Goal: Information Seeking & Learning: Learn about a topic

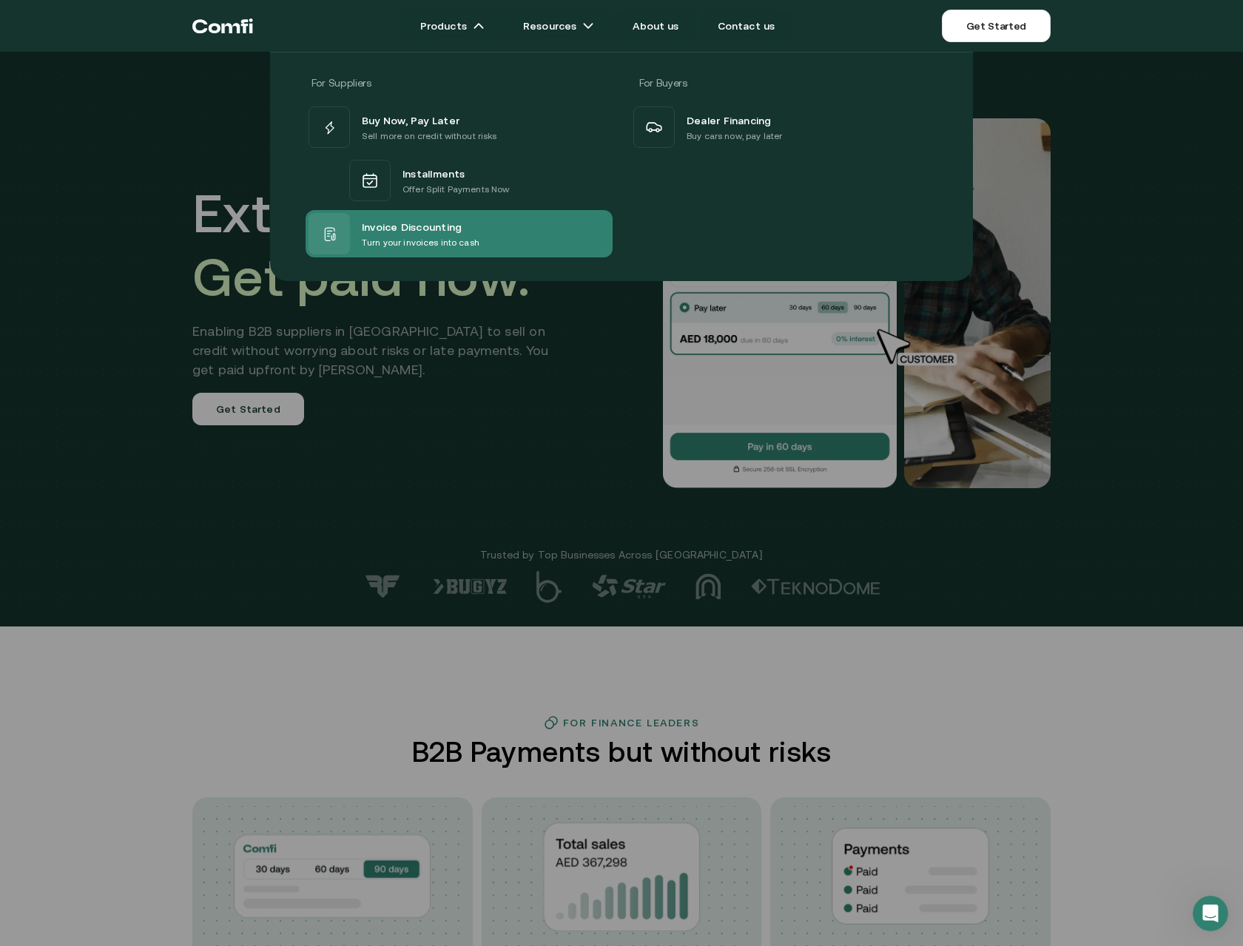
click at [425, 234] on span "Invoice Discounting" at bounding box center [412, 227] width 100 height 18
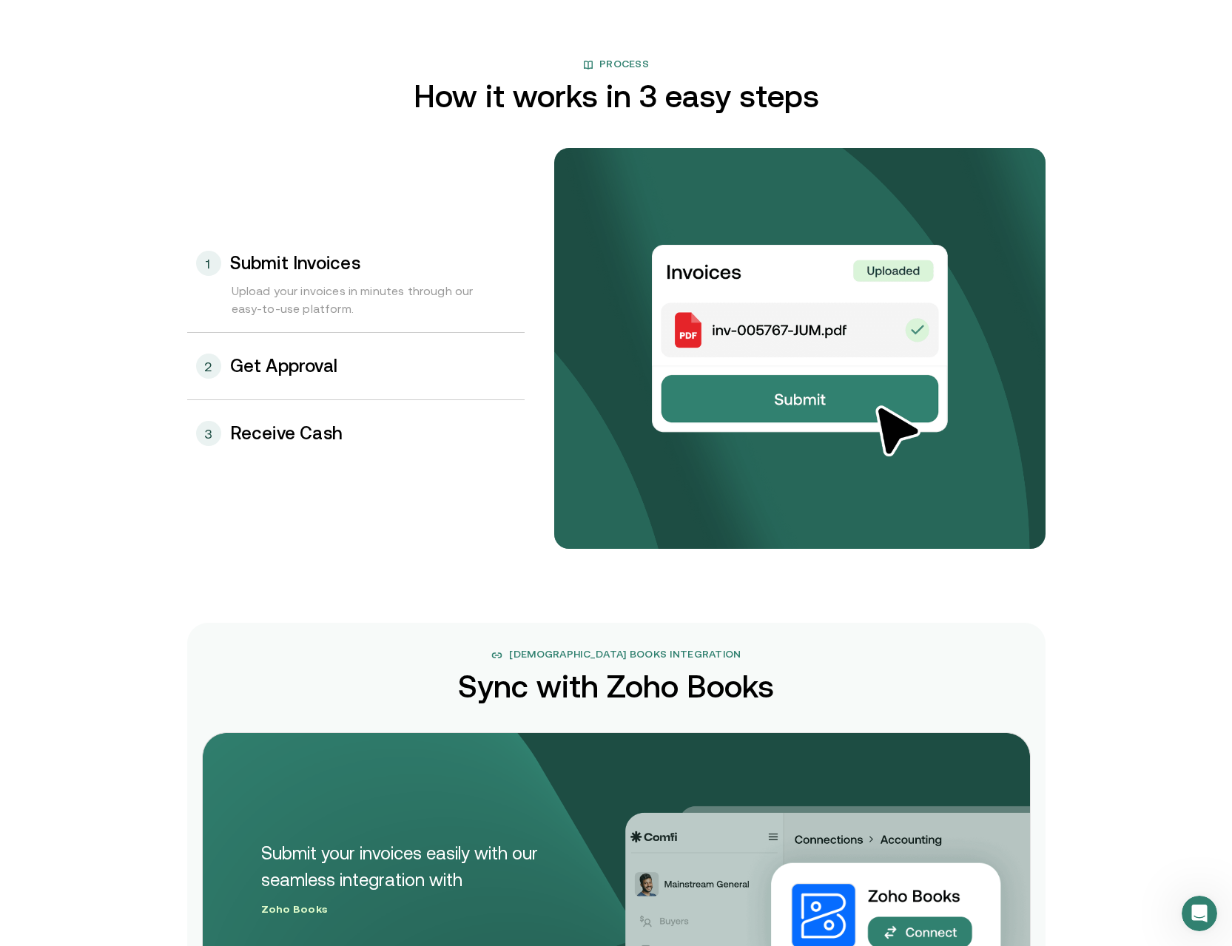
scroll to position [1556, 0]
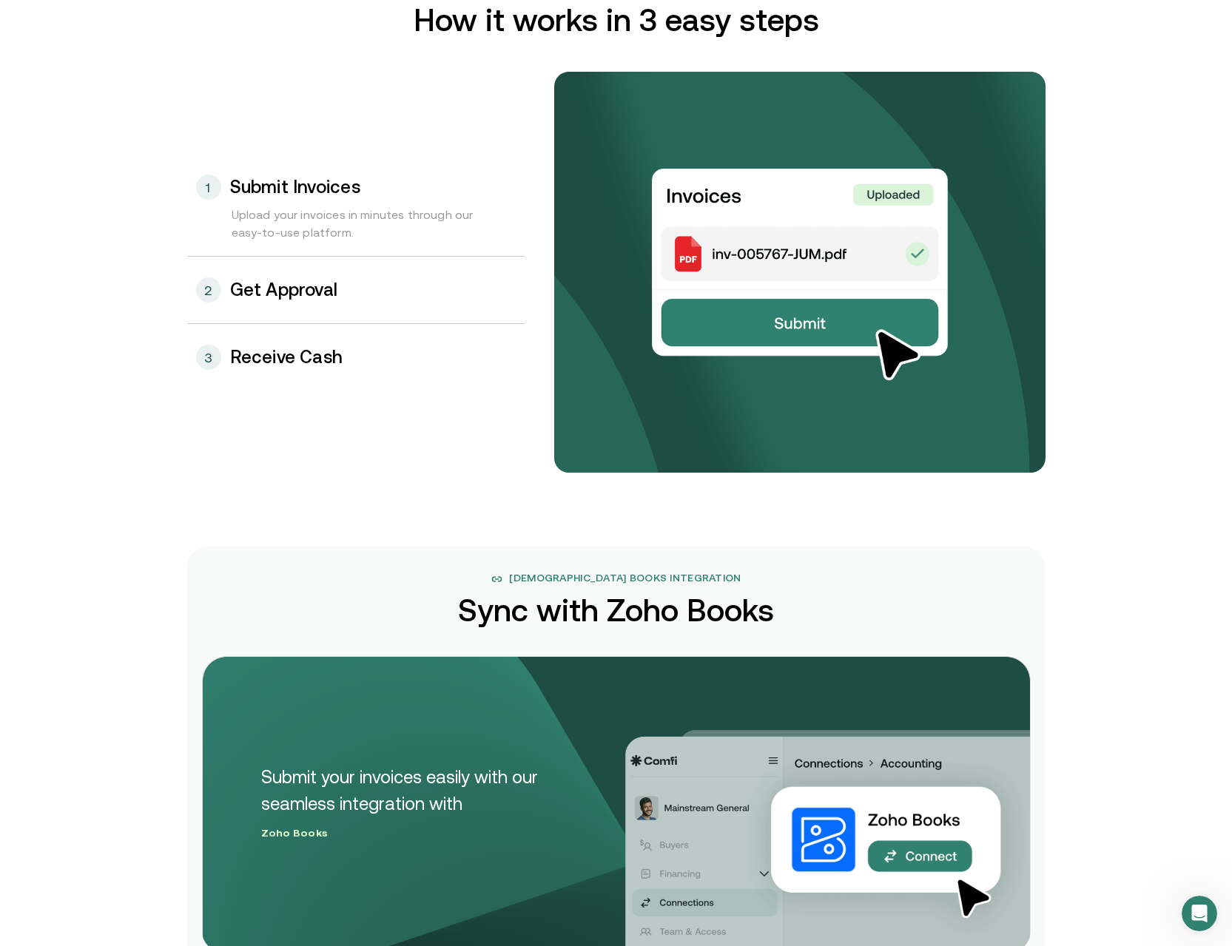
click at [317, 300] on div "2 Get Approval" at bounding box center [355, 290] width 337 height 67
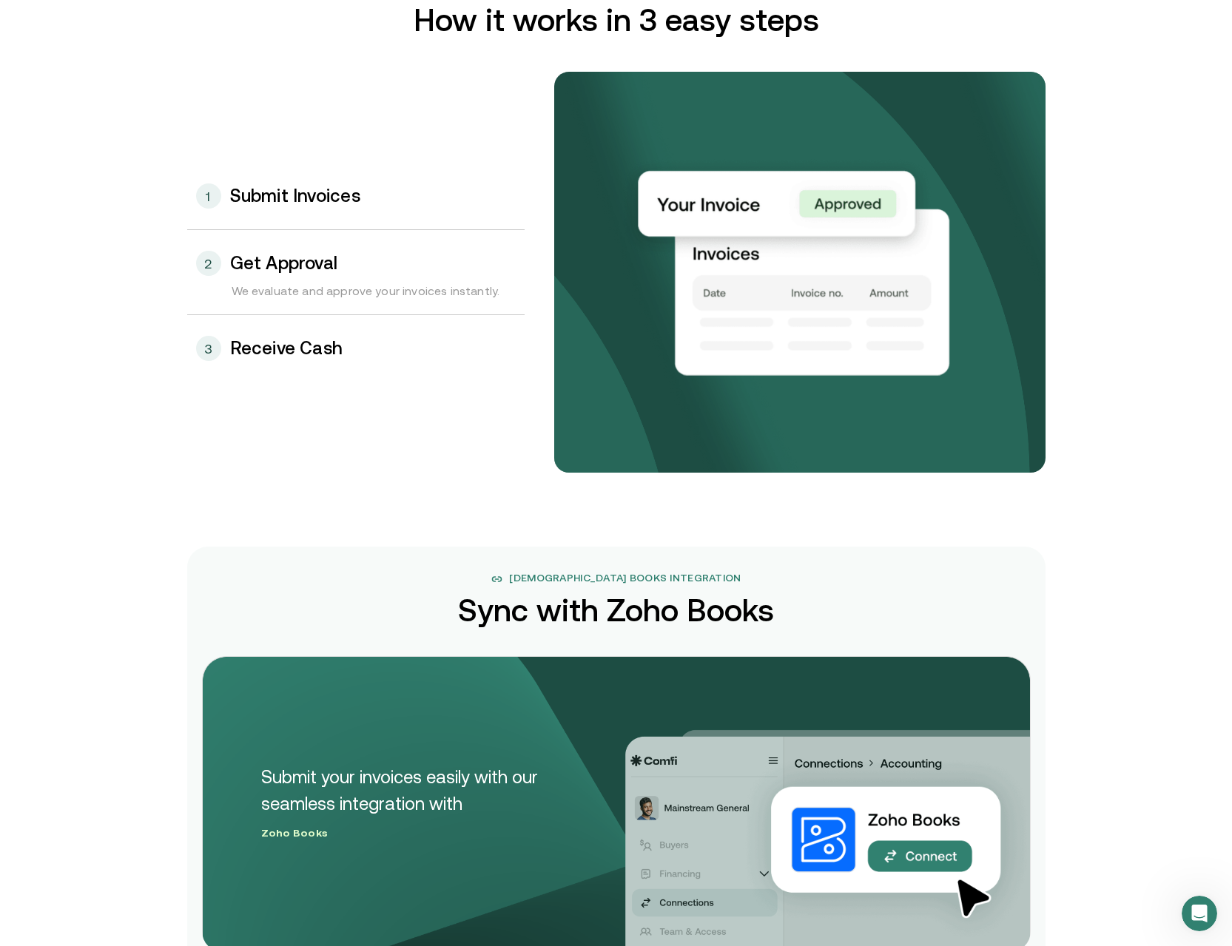
click at [323, 334] on div "3 Receive Cash" at bounding box center [355, 348] width 337 height 67
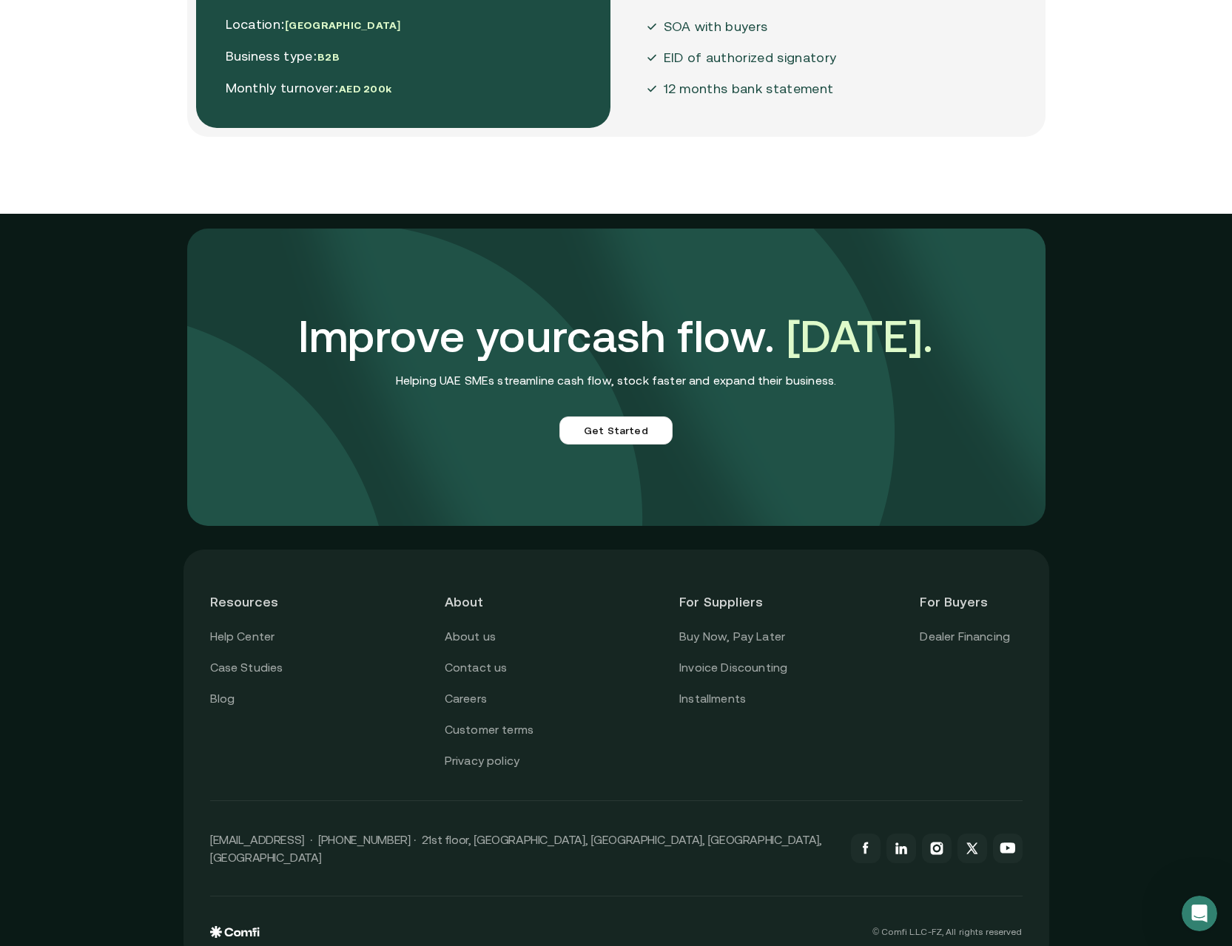
scroll to position [3892, 0]
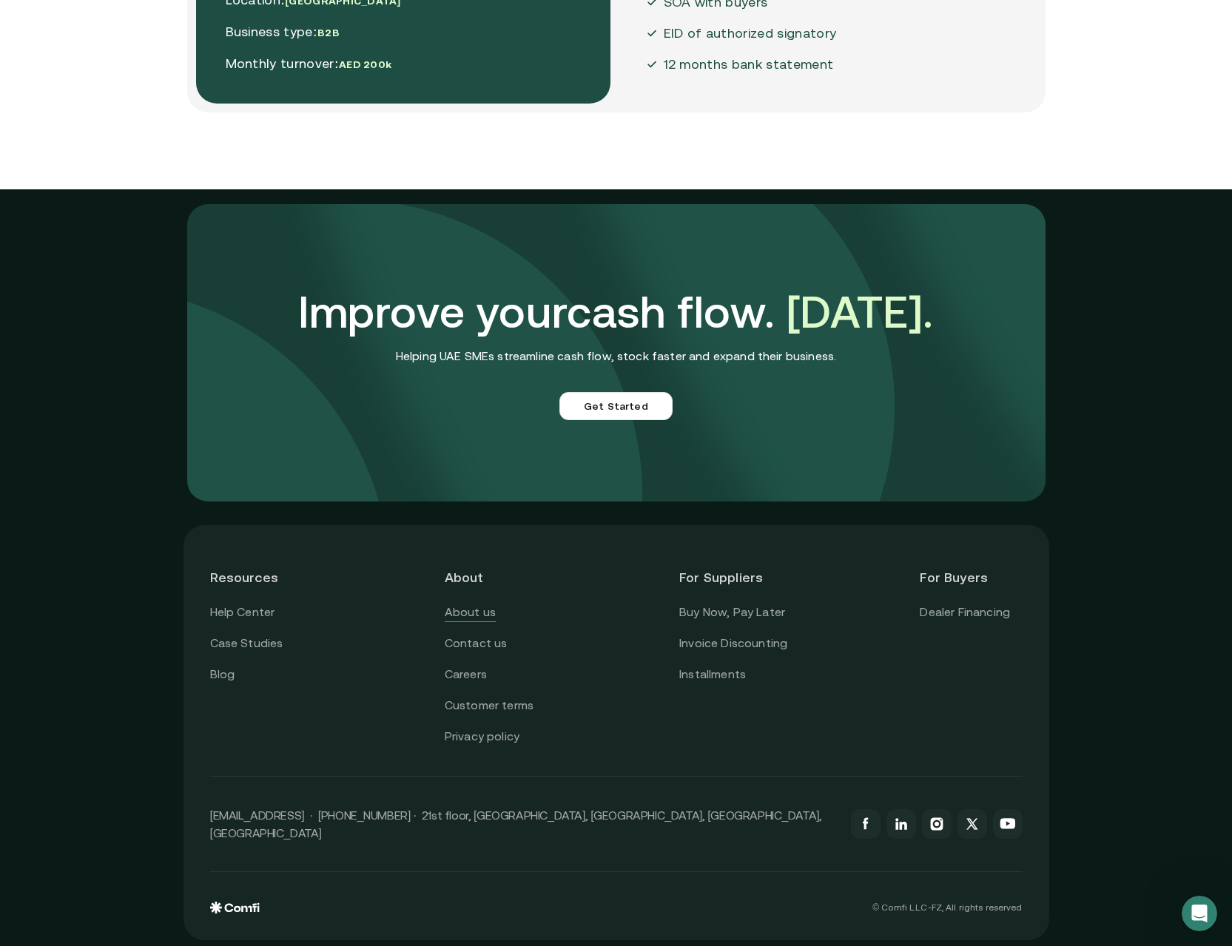
click at [473, 612] on link "About us" at bounding box center [470, 612] width 51 height 19
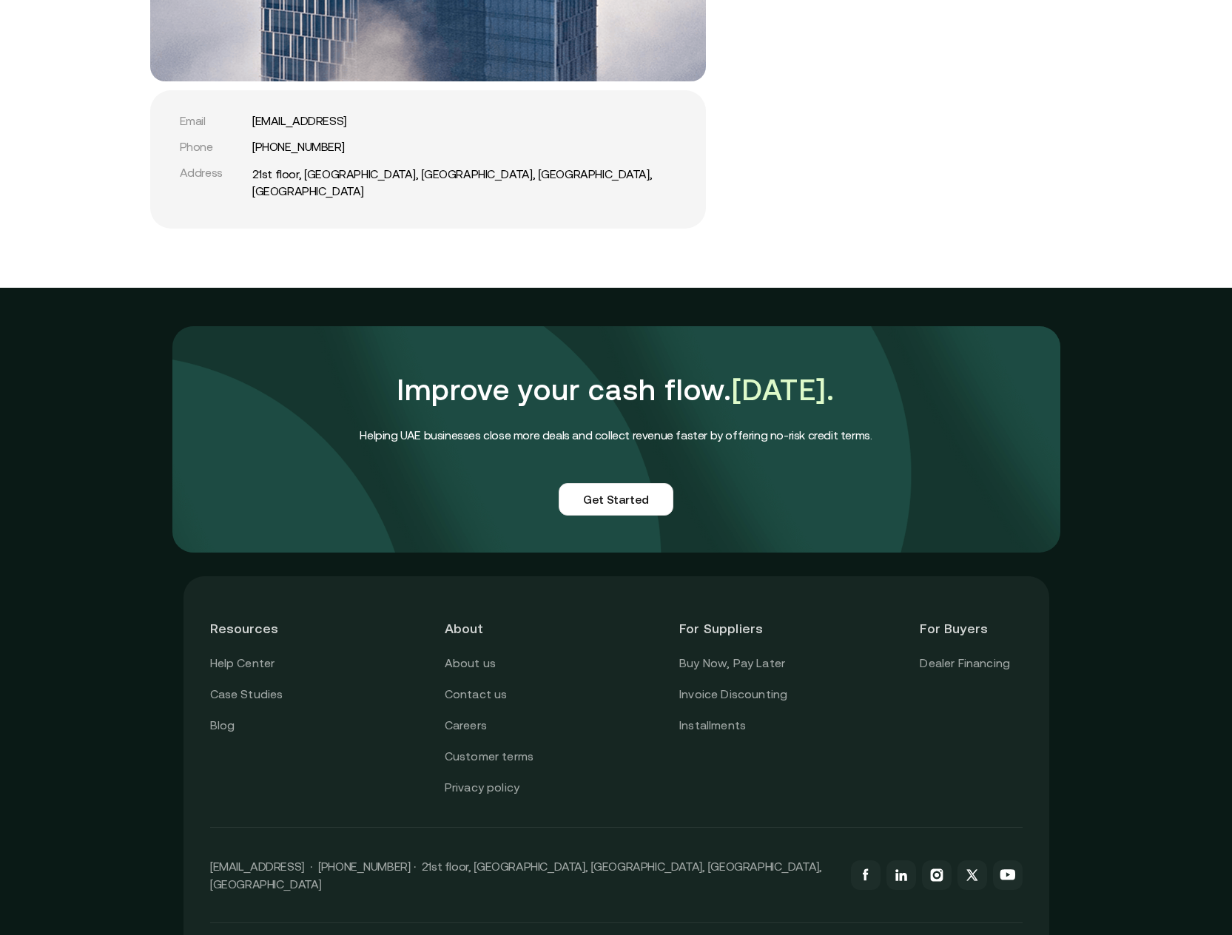
scroll to position [3338, 0]
